Goal: Check status: Check status

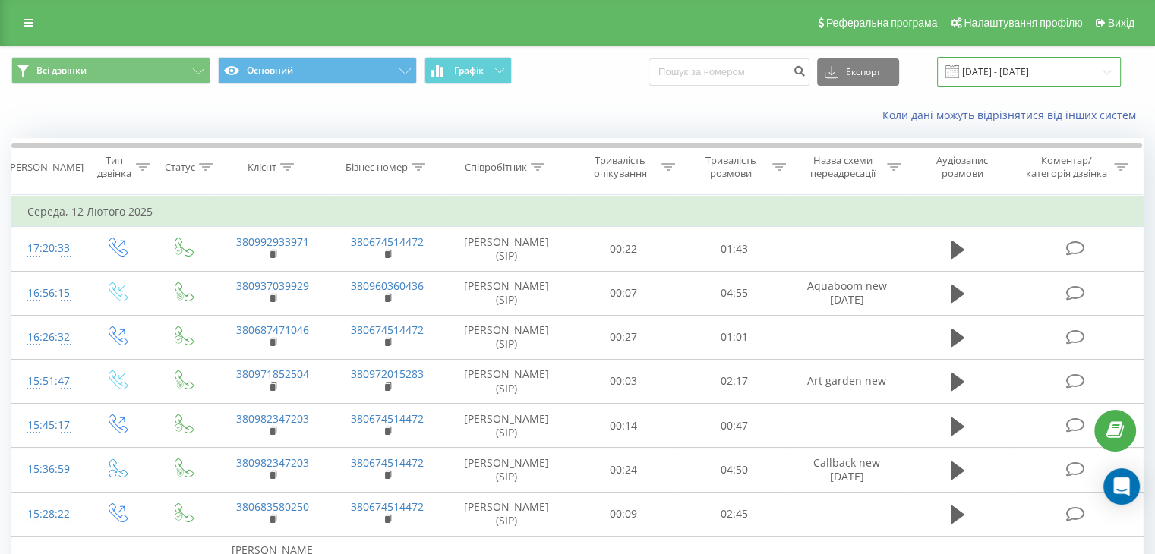
click at [1116, 71] on input "[DATE] - [DATE]" at bounding box center [1029, 72] width 184 height 30
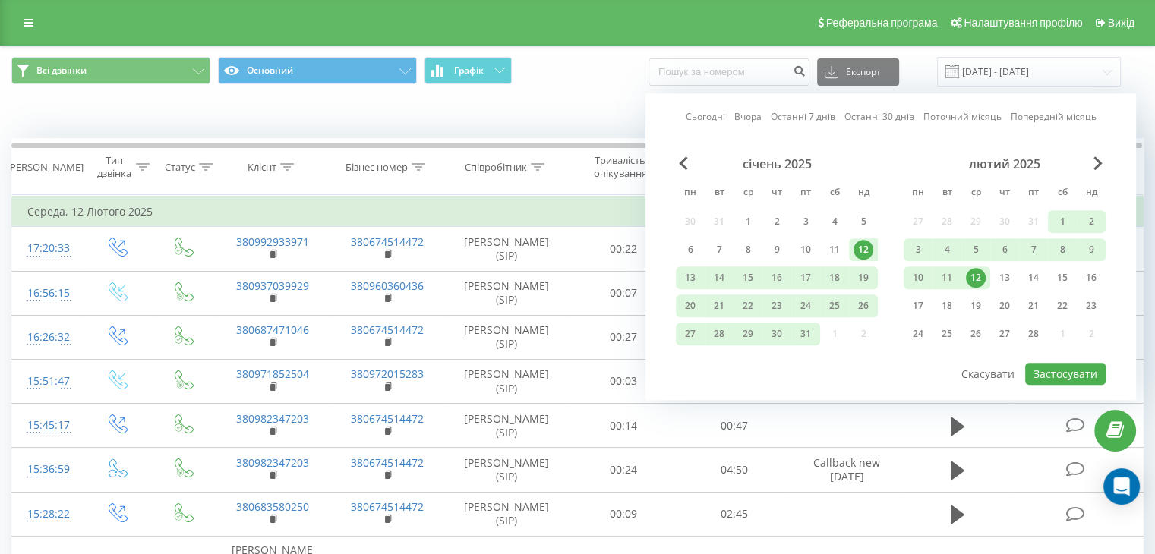
click at [1092, 164] on div "лютий 2025" at bounding box center [1004, 163] width 202 height 15
click at [1099, 159] on span "Next Month" at bounding box center [1097, 163] width 9 height 14
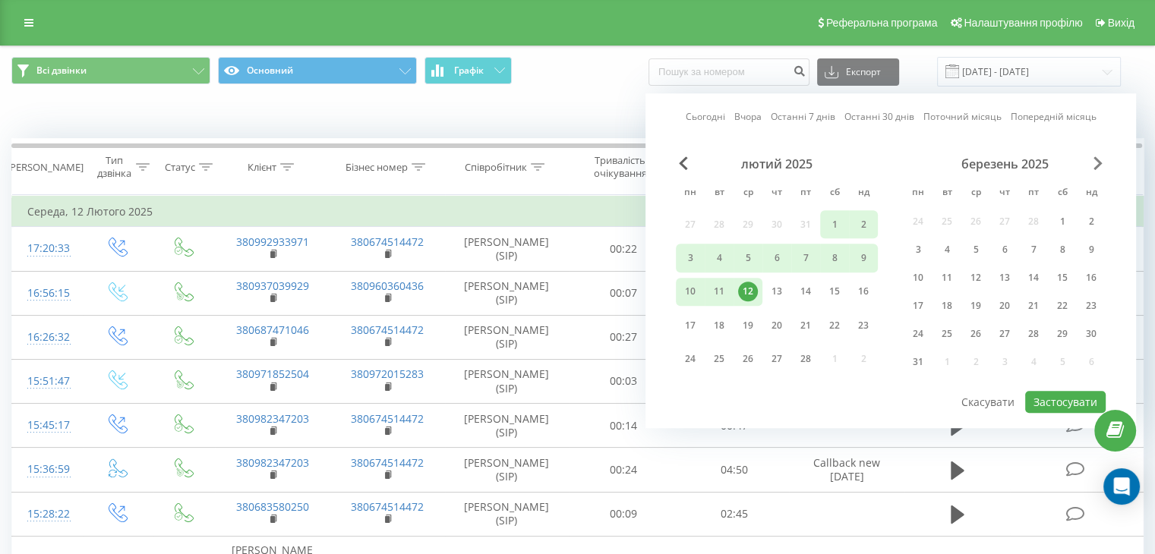
click at [1099, 159] on span "Next Month" at bounding box center [1097, 163] width 9 height 14
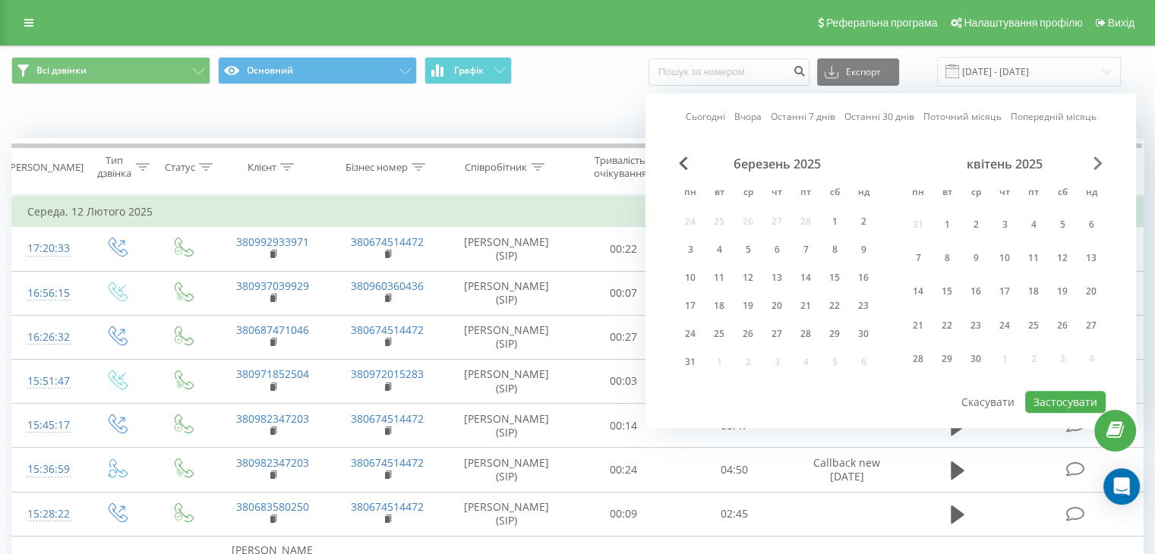
click at [1099, 159] on span "Next Month" at bounding box center [1097, 163] width 9 height 14
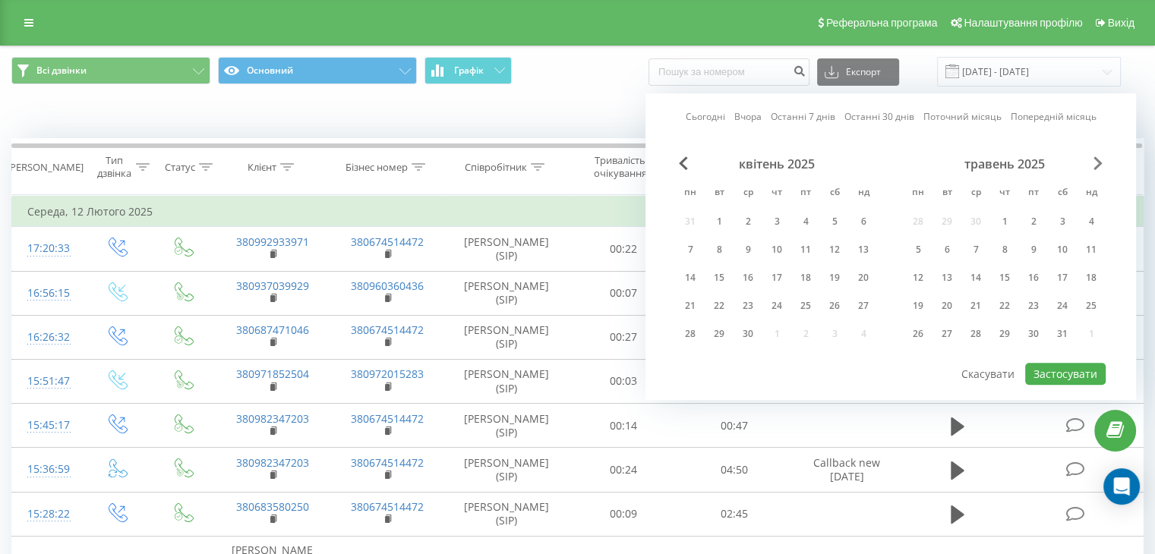
click at [1099, 159] on span "Next Month" at bounding box center [1097, 163] width 9 height 14
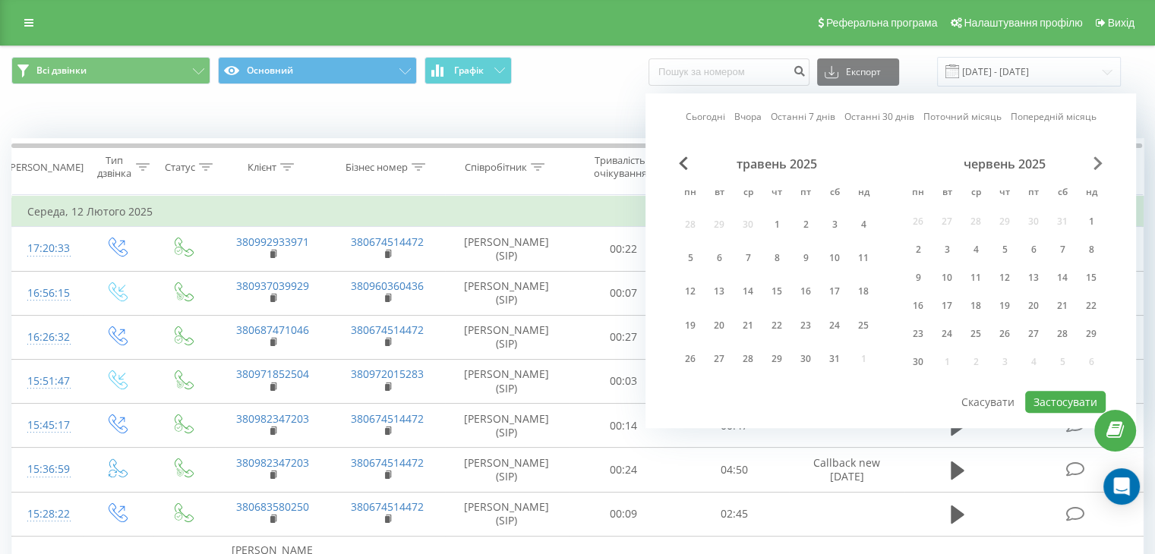
click at [1099, 159] on span "Next Month" at bounding box center [1097, 163] width 9 height 14
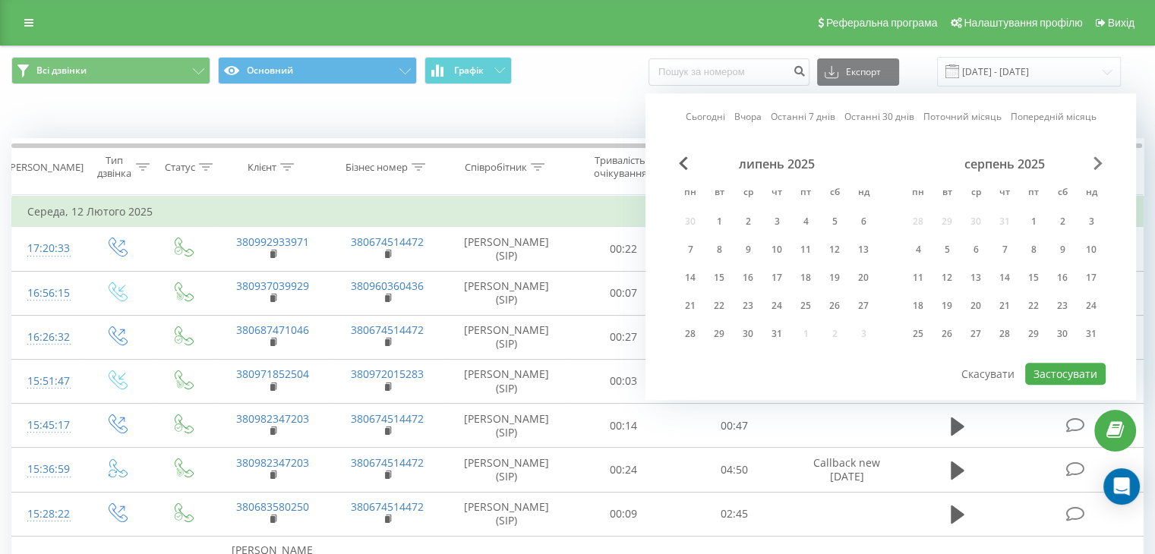
click at [1099, 159] on span "Next Month" at bounding box center [1097, 163] width 9 height 14
click at [922, 301] on div "22" at bounding box center [918, 306] width 20 height 20
click at [1066, 277] on div "20" at bounding box center [1062, 278] width 20 height 20
click at [916, 301] on div "22" at bounding box center [918, 306] width 20 height 20
click at [1057, 273] on div "20" at bounding box center [1062, 278] width 20 height 20
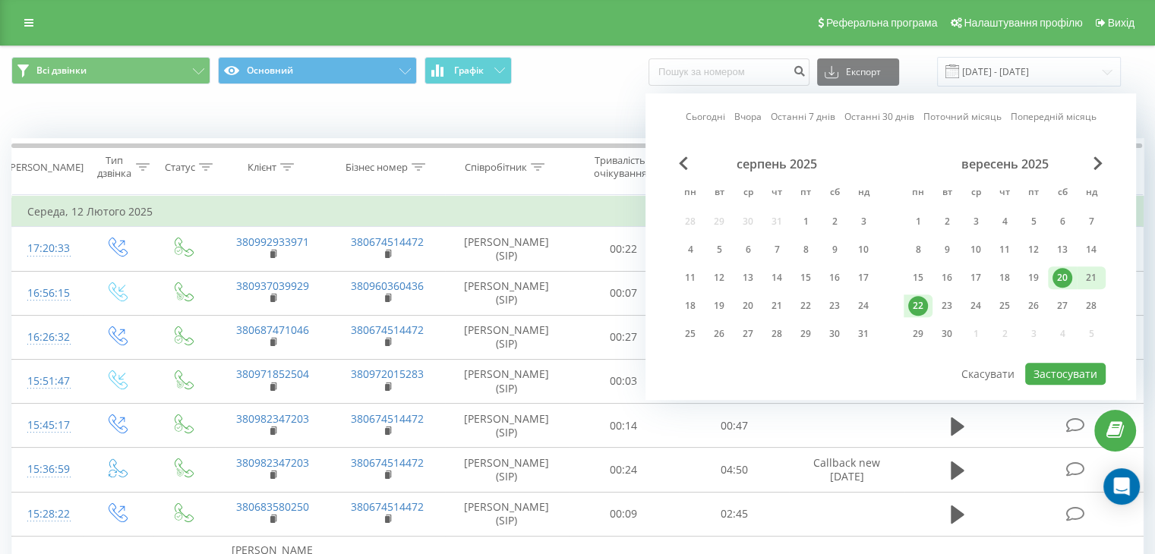
click at [1057, 273] on div "20" at bounding box center [1062, 278] width 20 height 20
click at [1069, 367] on button "Застосувати" at bounding box center [1065, 374] width 80 height 22
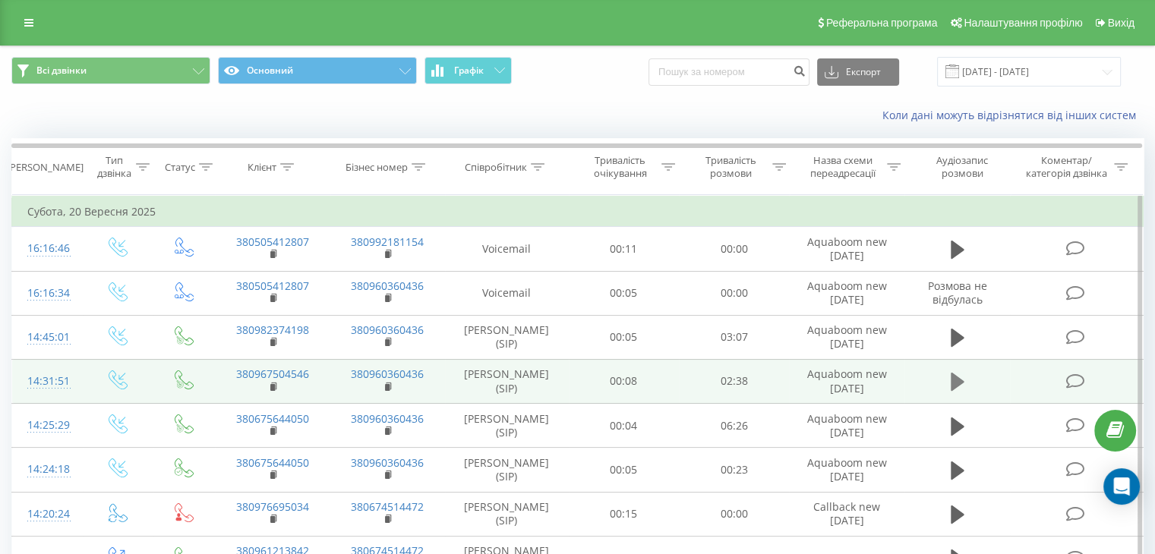
click at [958, 380] on icon at bounding box center [957, 382] width 14 height 18
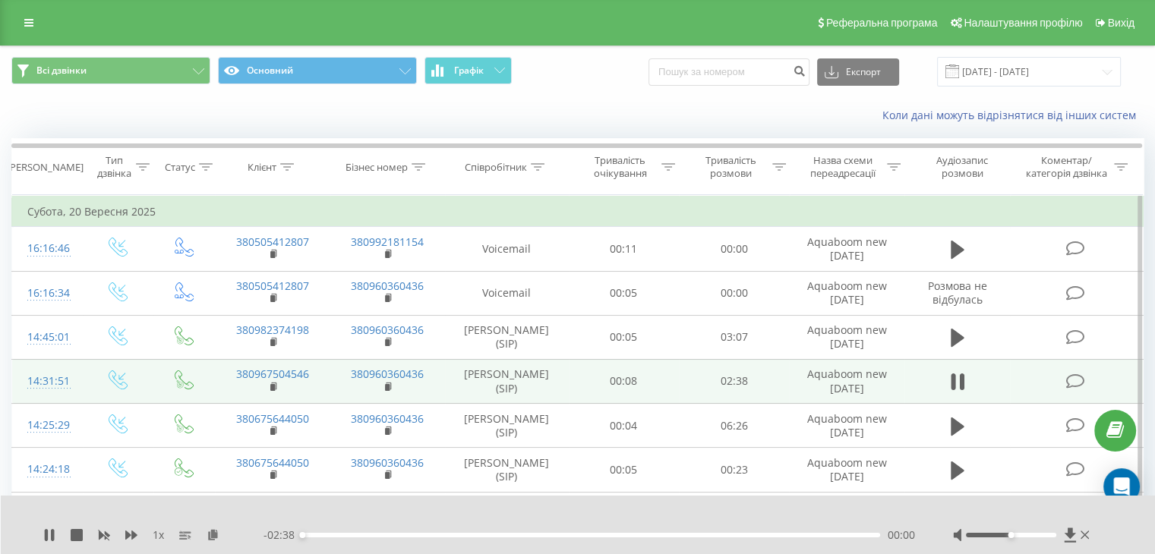
click at [338, 538] on div "- 02:38 00:00 00:00" at bounding box center [588, 535] width 651 height 15
click at [339, 535] on div "00:10" at bounding box center [591, 535] width 578 height 5
click at [386, 533] on div "00:23" at bounding box center [591, 535] width 578 height 5
click at [966, 380] on button at bounding box center [957, 381] width 23 height 23
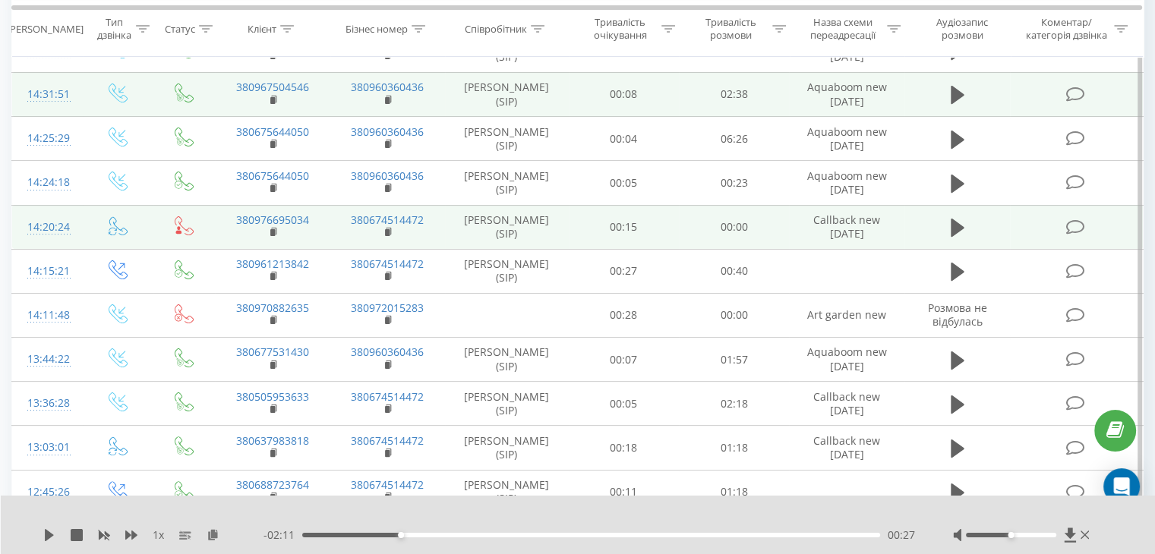
scroll to position [304, 0]
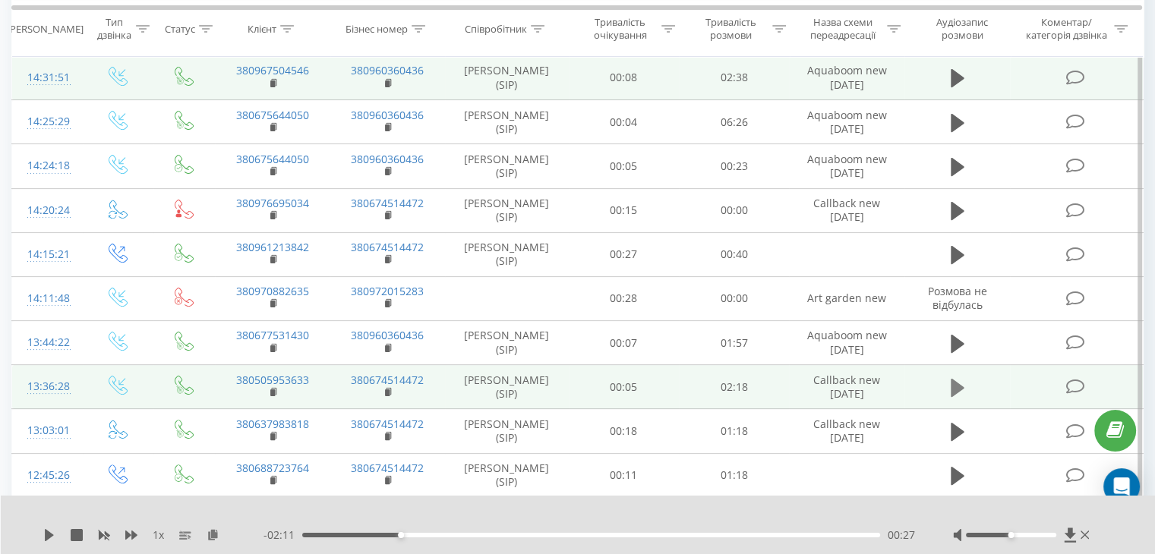
click at [959, 384] on icon at bounding box center [957, 388] width 14 height 18
click at [387, 533] on div "00:00" at bounding box center [591, 535] width 578 height 5
click at [49, 534] on icon at bounding box center [49, 535] width 12 height 12
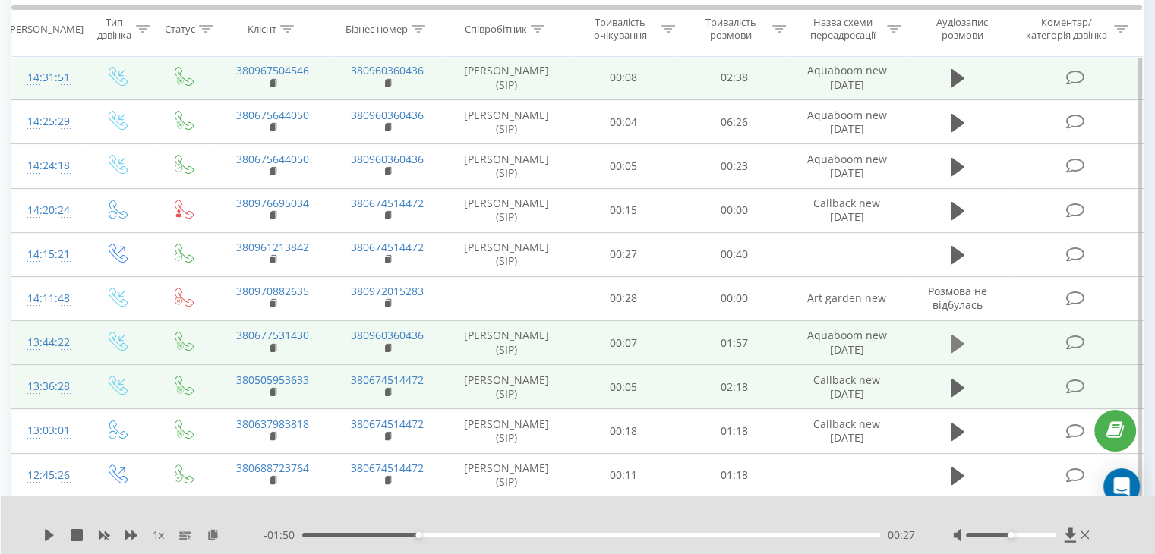
click at [956, 340] on icon at bounding box center [957, 343] width 14 height 18
click at [386, 537] on div "00:17" at bounding box center [591, 535] width 578 height 5
click at [1041, 534] on div at bounding box center [1011, 535] width 90 height 5
click at [512, 530] on div "- 01:35 00:21 00:21" at bounding box center [588, 535] width 651 height 15
click at [512, 535] on div "00:42" at bounding box center [591, 535] width 578 height 5
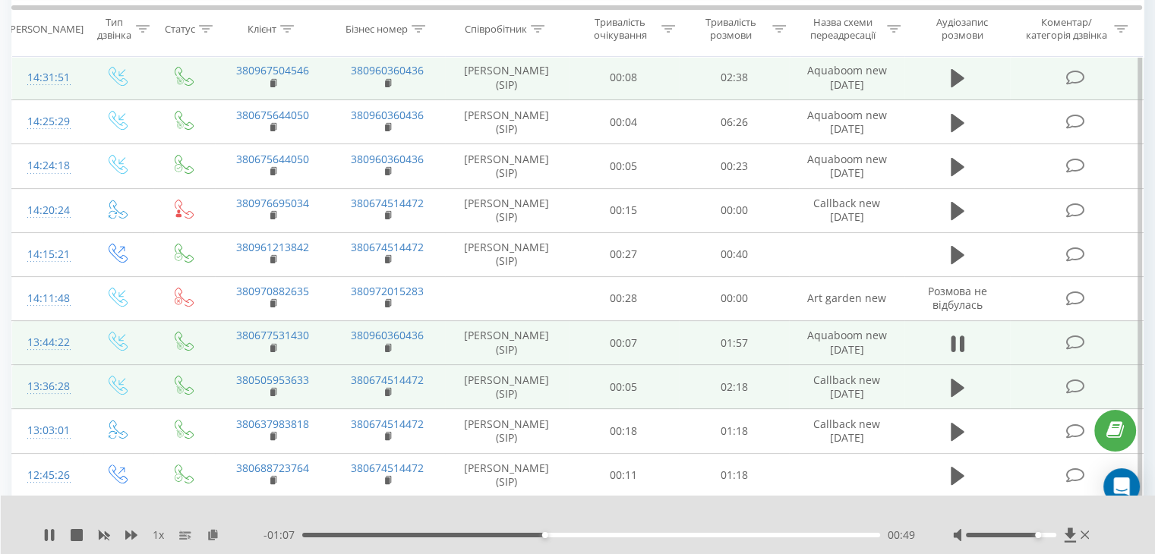
click at [707, 533] on div "00:49" at bounding box center [591, 535] width 578 height 5
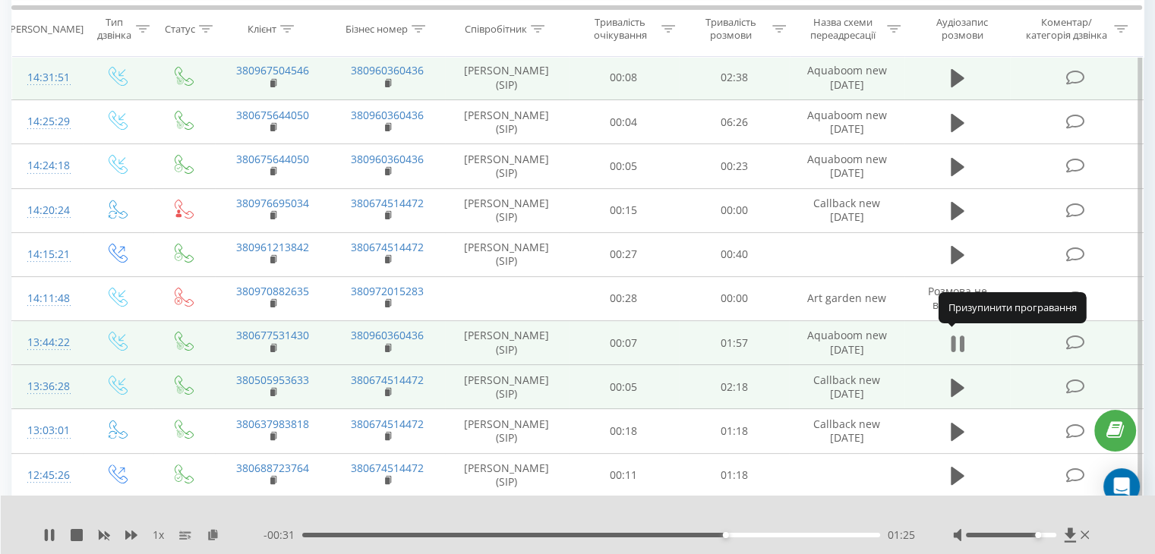
click at [960, 337] on icon at bounding box center [961, 344] width 5 height 17
click at [279, 345] on td "380677531430" at bounding box center [272, 343] width 115 height 44
click at [276, 347] on icon at bounding box center [274, 348] width 8 height 11
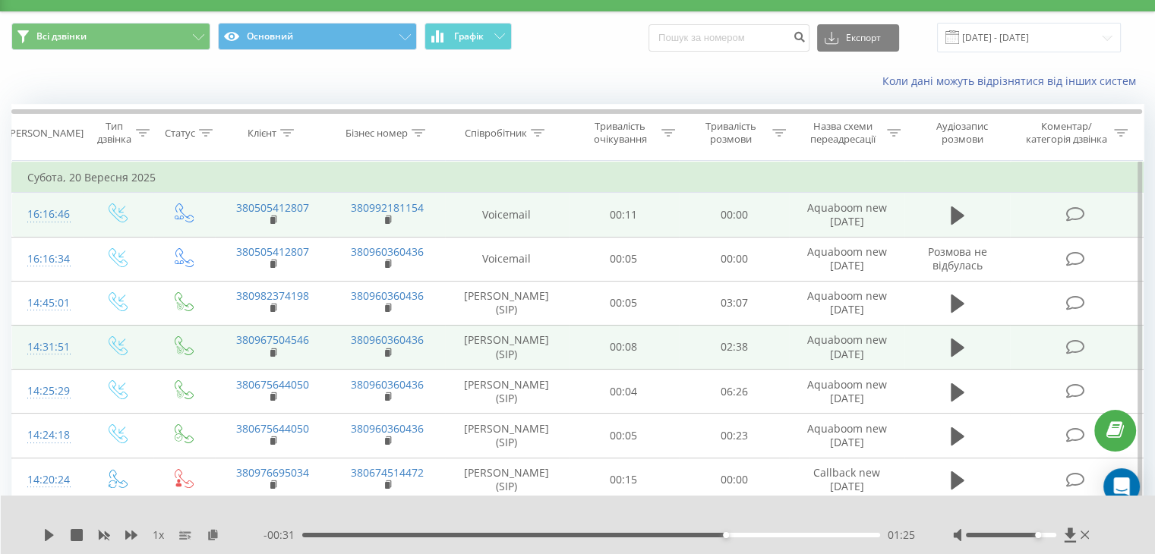
scroll to position [0, 0]
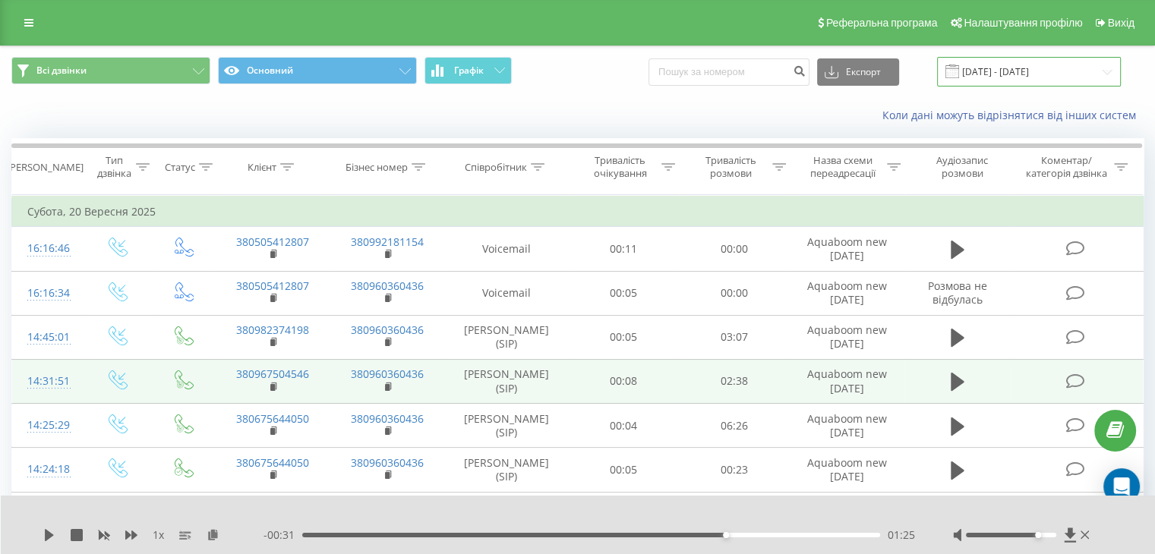
click at [1081, 68] on input "[DATE] - [DATE]" at bounding box center [1029, 72] width 184 height 30
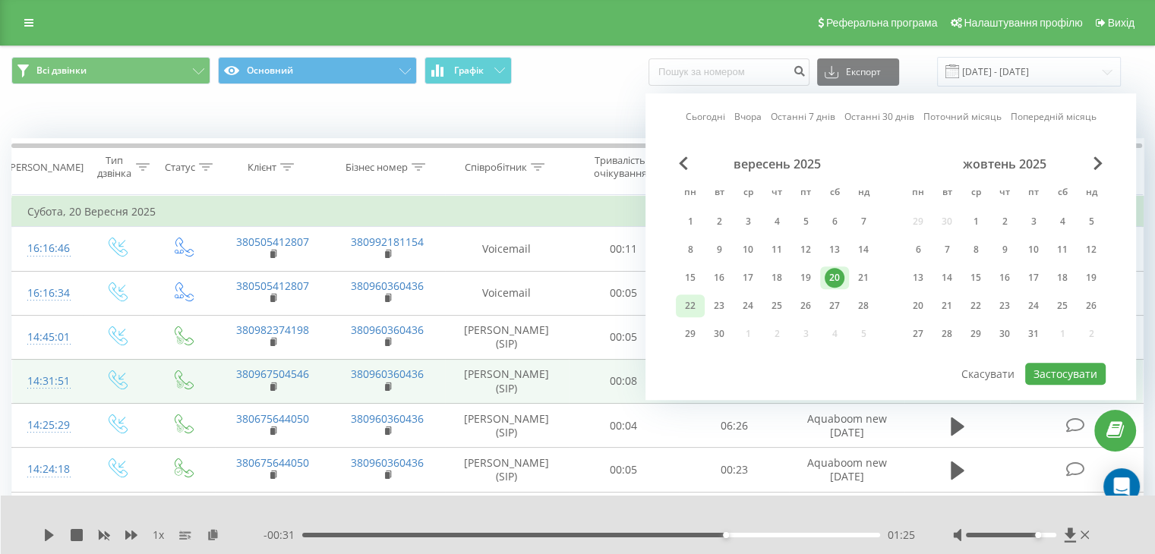
click at [683, 298] on div "22" at bounding box center [690, 306] width 20 height 20
click at [1081, 368] on button "Застосувати" at bounding box center [1065, 374] width 80 height 22
type input "[DATE] - [DATE]"
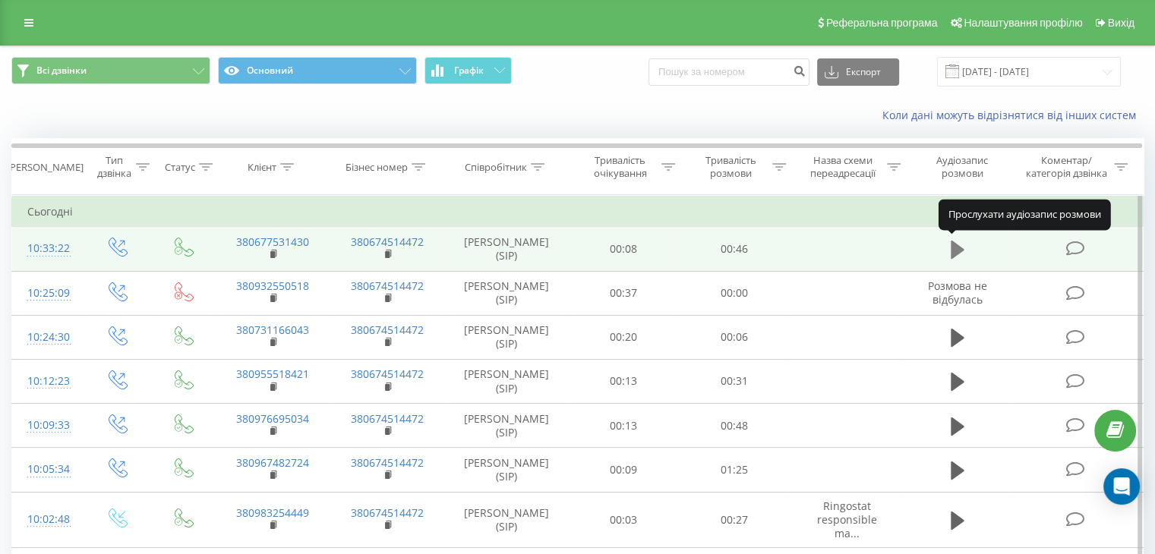
click at [946, 248] on button at bounding box center [957, 249] width 23 height 23
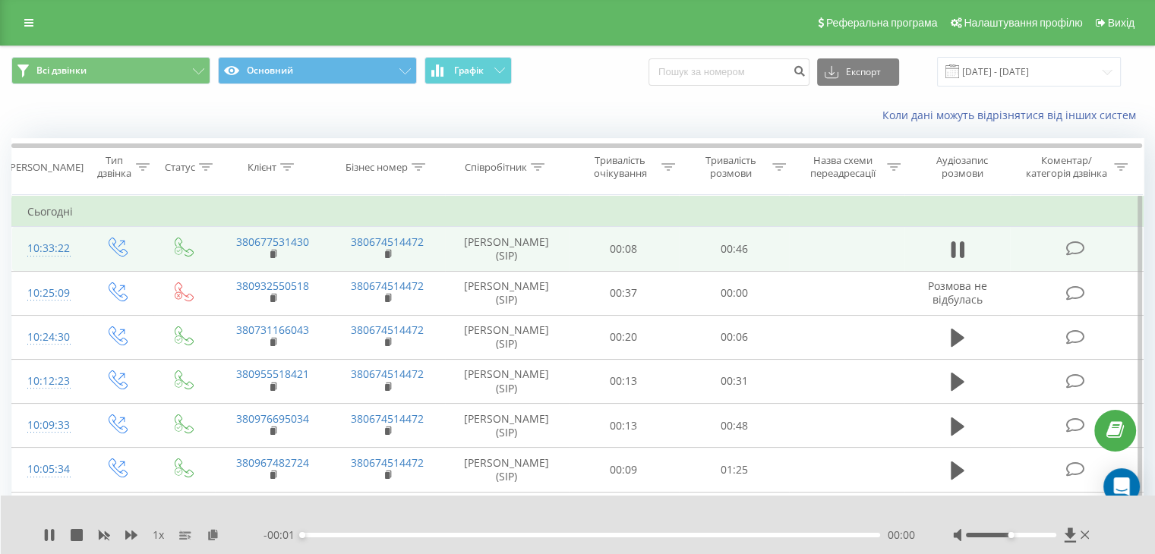
drag, startPoint x: 621, startPoint y: 535, endPoint x: 660, endPoint y: 536, distance: 39.5
click at [623, 535] on div "00:00" at bounding box center [591, 535] width 578 height 5
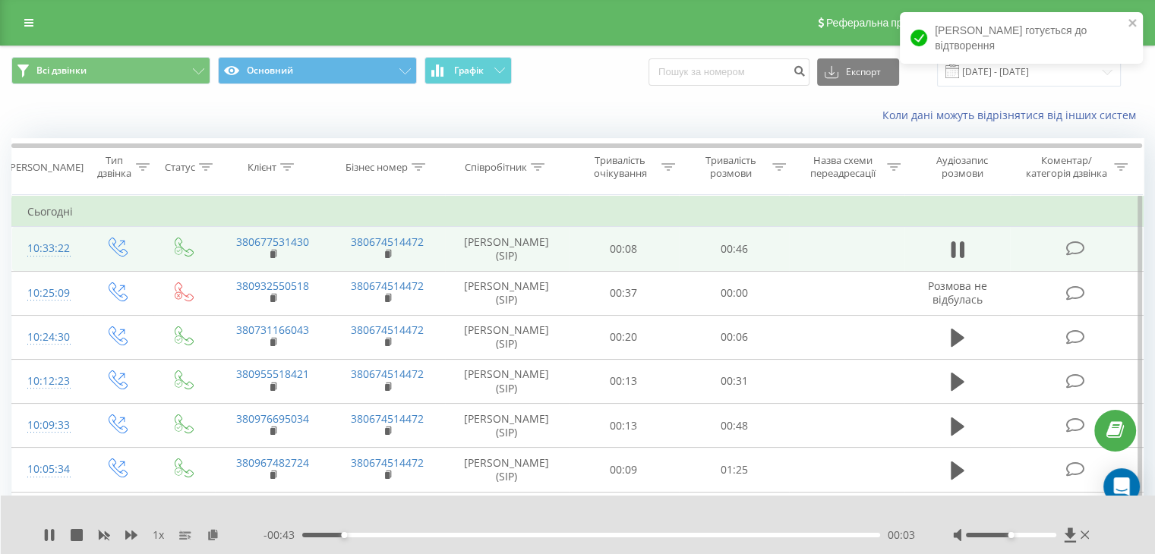
click at [814, 531] on div "- 00:43 00:03 00:03" at bounding box center [588, 535] width 651 height 15
click at [771, 537] on div "- 00:42 00:04 00:04" at bounding box center [588, 535] width 651 height 15
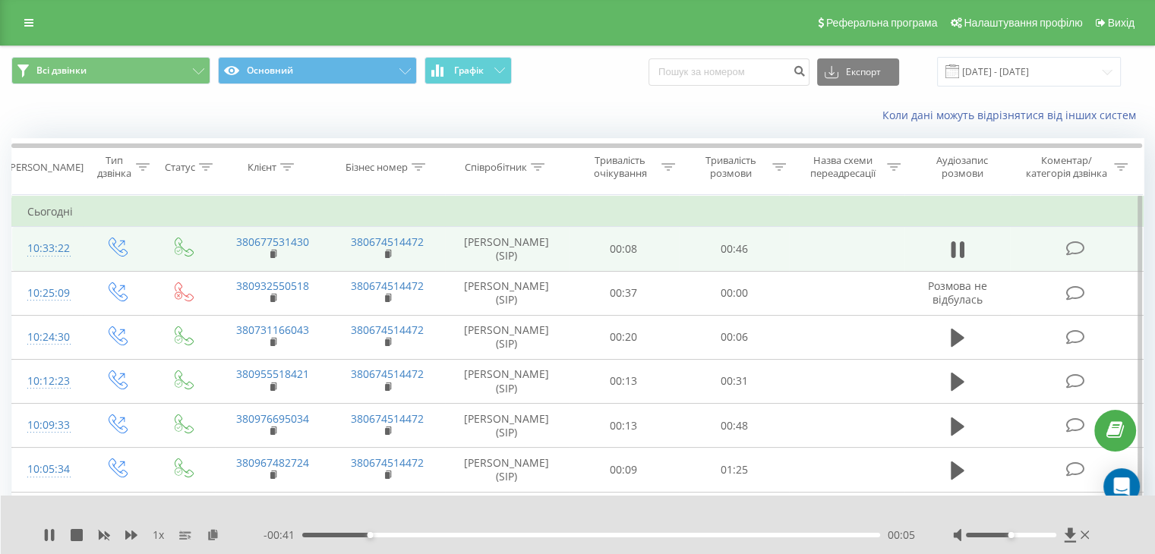
click at [770, 533] on div "00:05" at bounding box center [591, 535] width 578 height 5
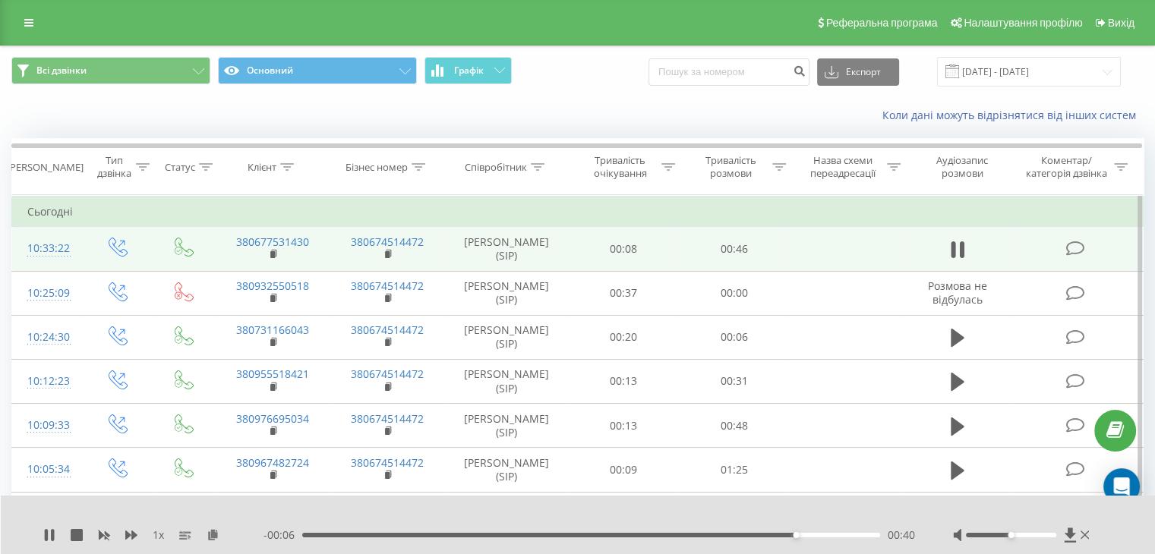
drag, startPoint x: 1040, startPoint y: 536, endPoint x: 1040, endPoint y: 528, distance: 8.4
click at [1040, 535] on div at bounding box center [1011, 535] width 90 height 5
drag, startPoint x: 1035, startPoint y: 539, endPoint x: 1074, endPoint y: 537, distance: 39.5
click at [1074, 537] on div at bounding box center [1023, 535] width 140 height 15
drag, startPoint x: 1038, startPoint y: 538, endPoint x: 1076, endPoint y: 537, distance: 38.7
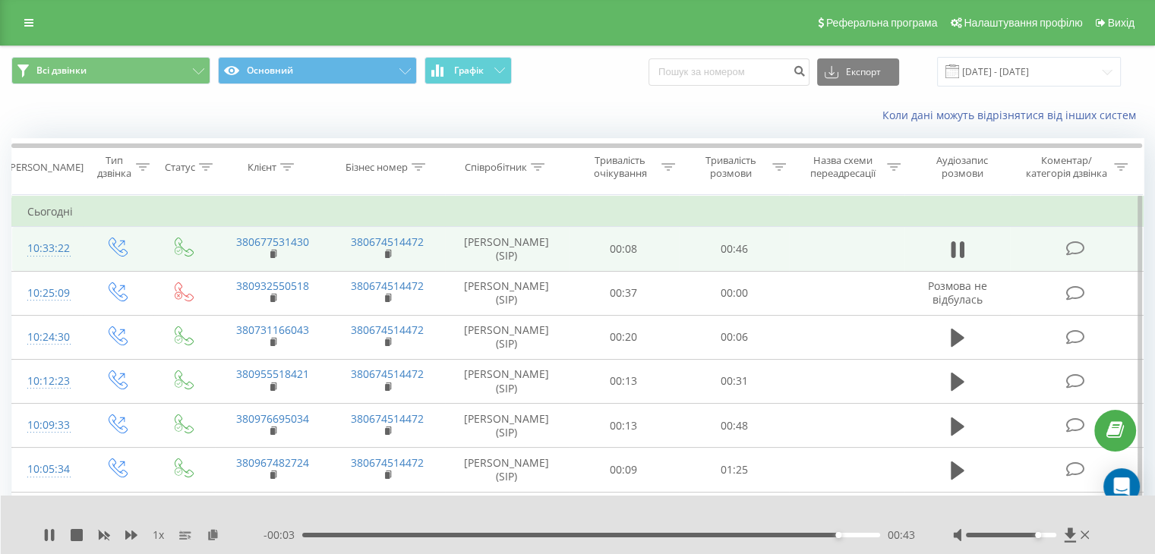
click at [1076, 537] on div at bounding box center [1023, 535] width 140 height 15
click at [43, 532] on icon at bounding box center [49, 535] width 12 height 12
